Goal: Obtain resource: Obtain resource

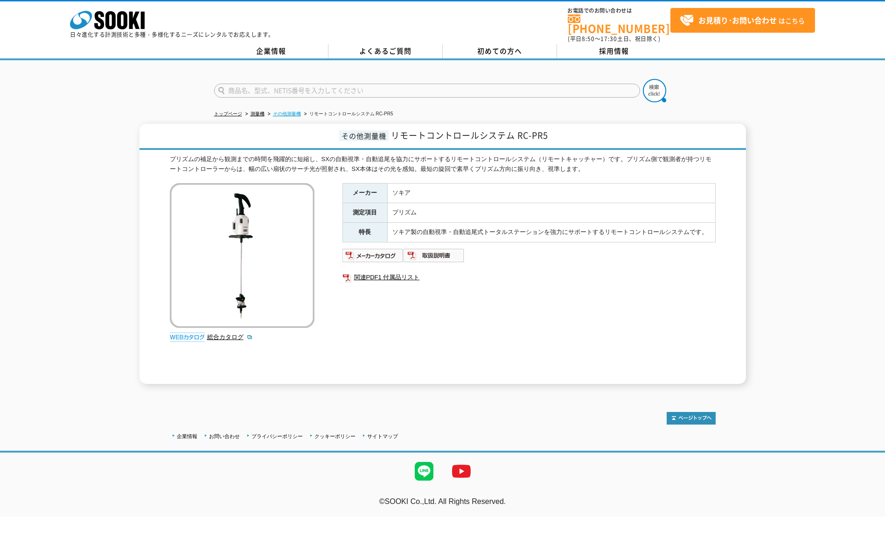
click at [274, 112] on li "その他測量機" at bounding box center [283, 114] width 35 height 10
click at [288, 111] on link "その他測量機" at bounding box center [287, 113] width 28 height 5
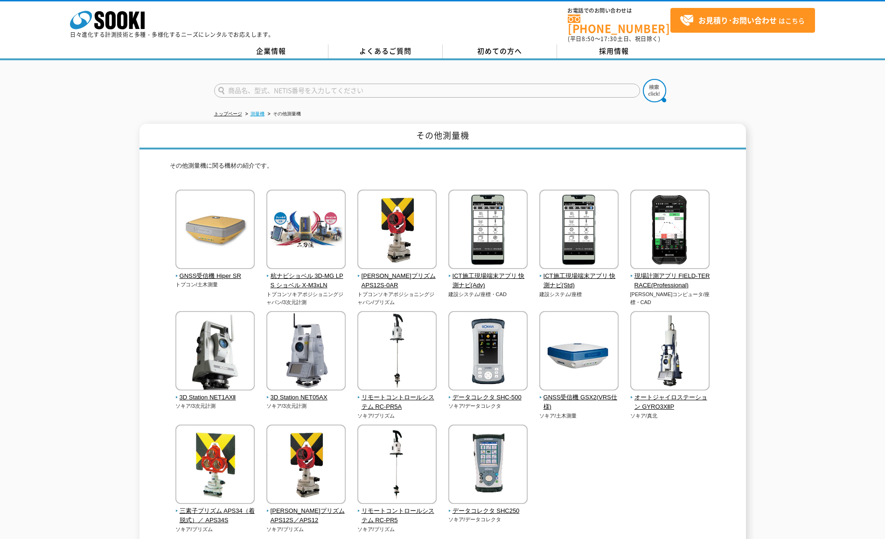
click at [255, 111] on link "測量機" at bounding box center [258, 113] width 14 height 5
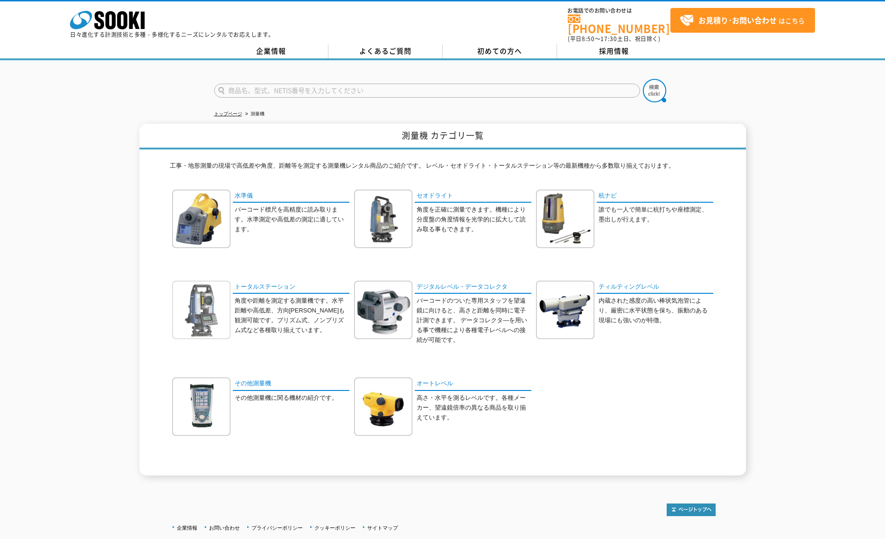
click at [191, 313] on img at bounding box center [201, 310] width 58 height 58
click at [187, 401] on img at bounding box center [201, 406] width 58 height 58
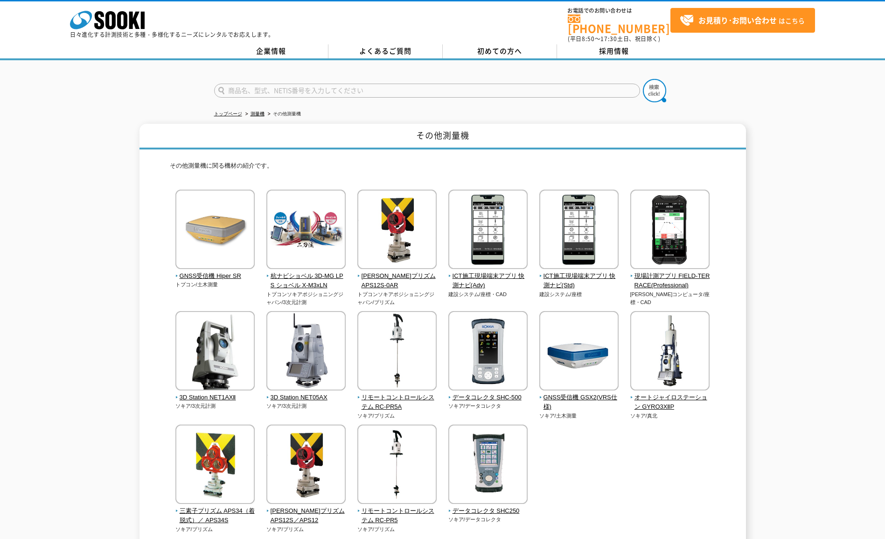
click at [658, 440] on div "GNSS受信機 Hiper SR トプコン/土木測量" at bounding box center [443, 370] width 546 height 362
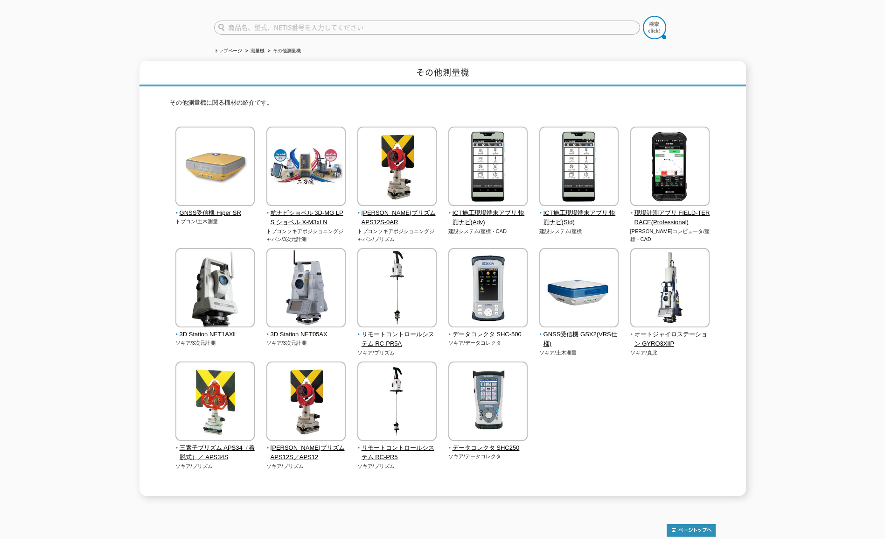
scroll to position [16, 0]
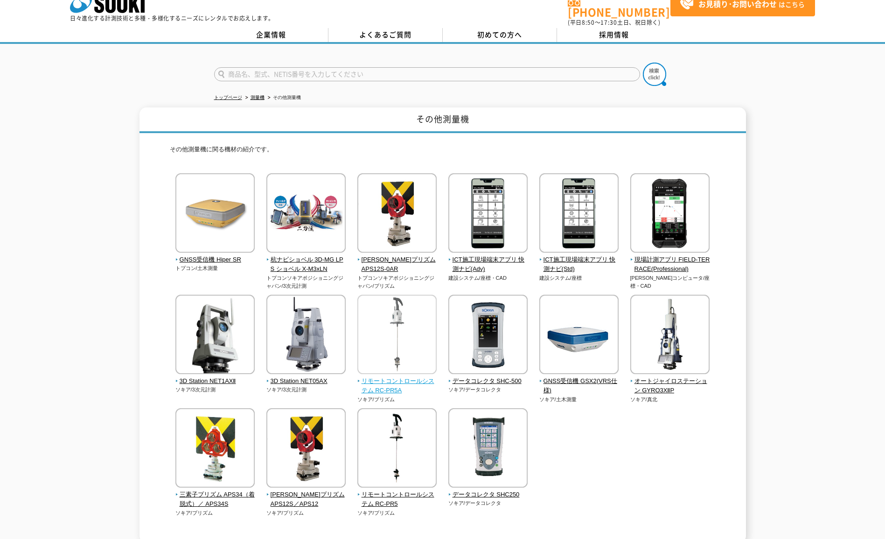
click at [394, 323] on img at bounding box center [397, 336] width 79 height 82
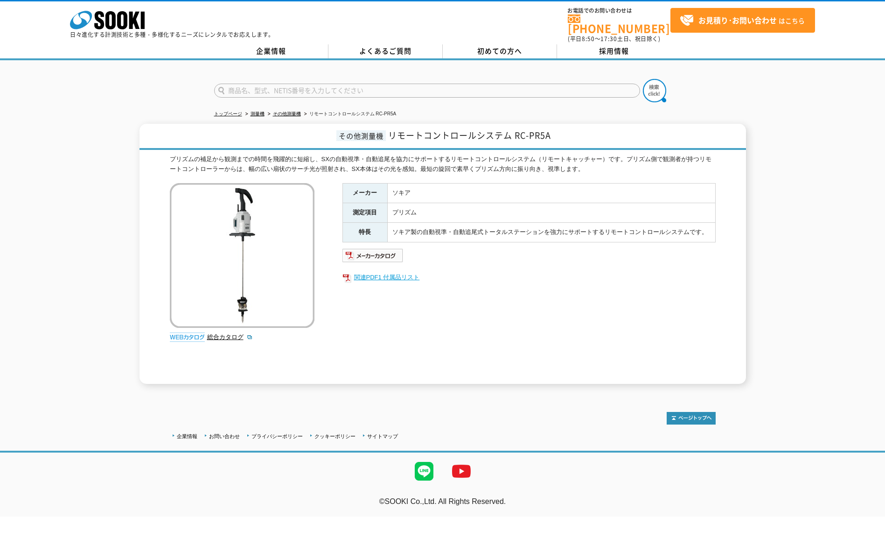
click at [371, 274] on link "関連PDF1 付属品リスト" at bounding box center [529, 277] width 373 height 12
click at [376, 248] on img at bounding box center [373, 255] width 61 height 15
